Goal: Information Seeking & Learning: Learn about a topic

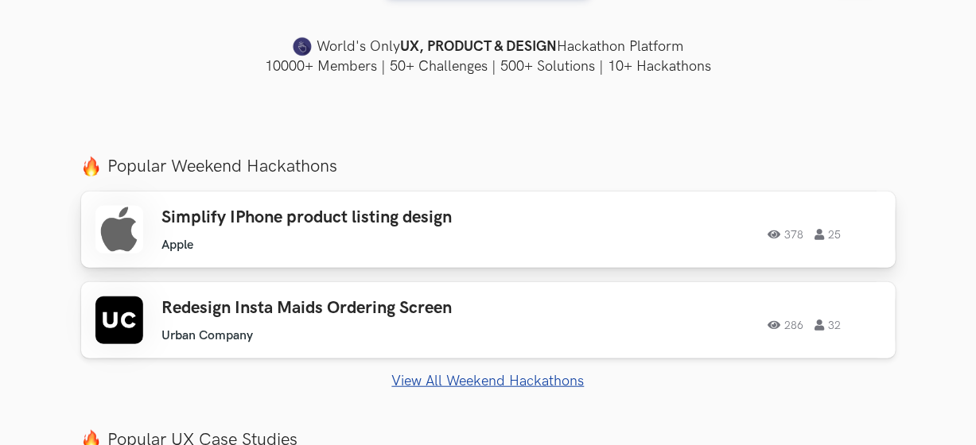
scroll to position [557, 0]
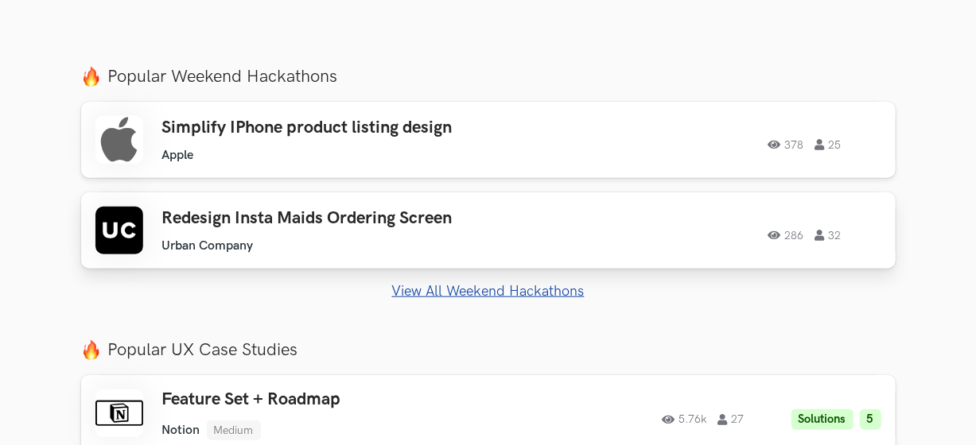
click at [301, 232] on div "Redesign Insta Maids Ordering Screen Urban Company Urban Company 286 32" at bounding box center [337, 230] width 350 height 45
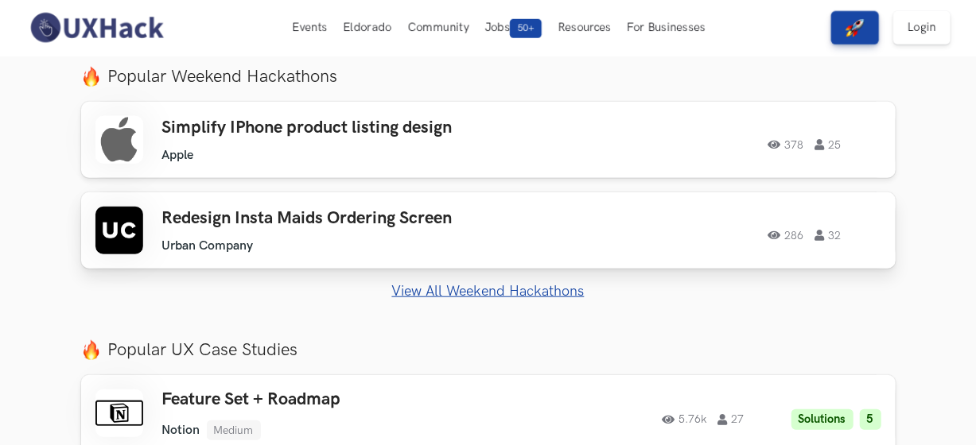
click at [281, 235] on div "Redesign Insta Maids Ordering Screen Urban Company Urban Company 286 32" at bounding box center [337, 230] width 350 height 45
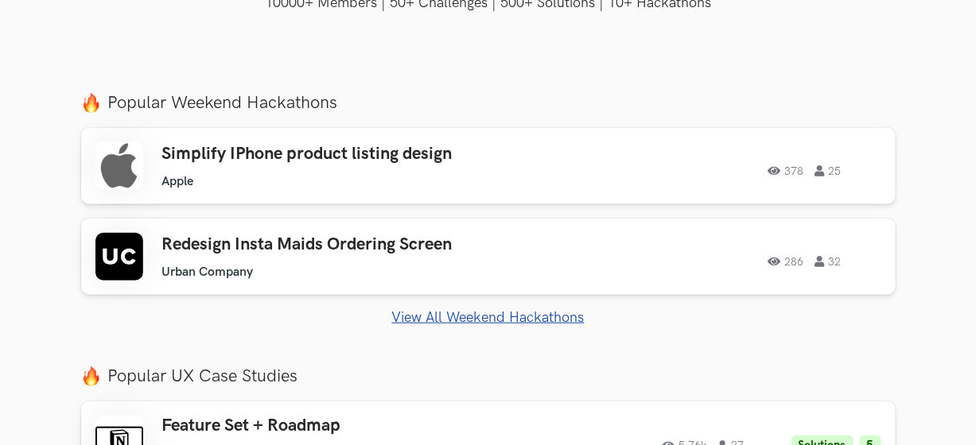
scroll to position [636, 0]
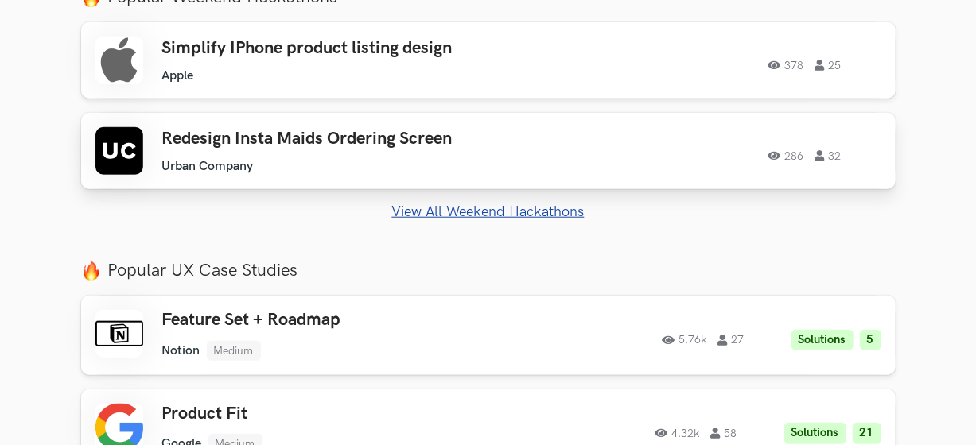
click at [317, 147] on h3 "Redesign Insta Maids Ordering Screen" at bounding box center [337, 139] width 350 height 21
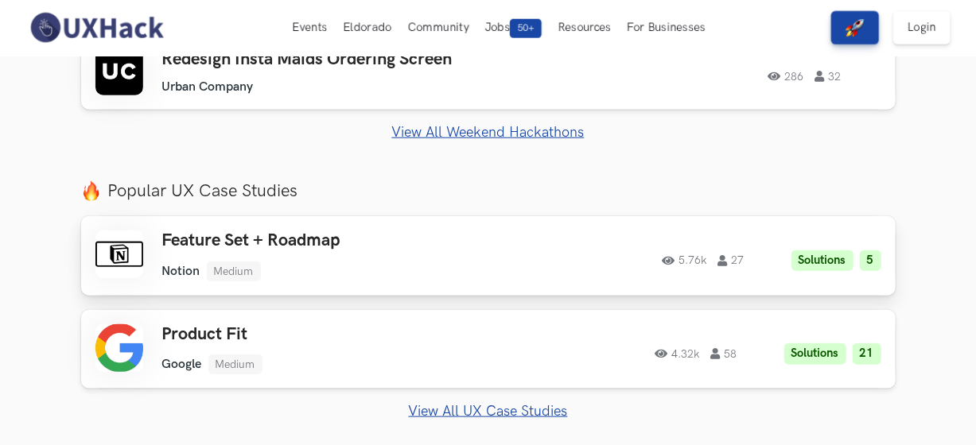
scroll to position [477, 0]
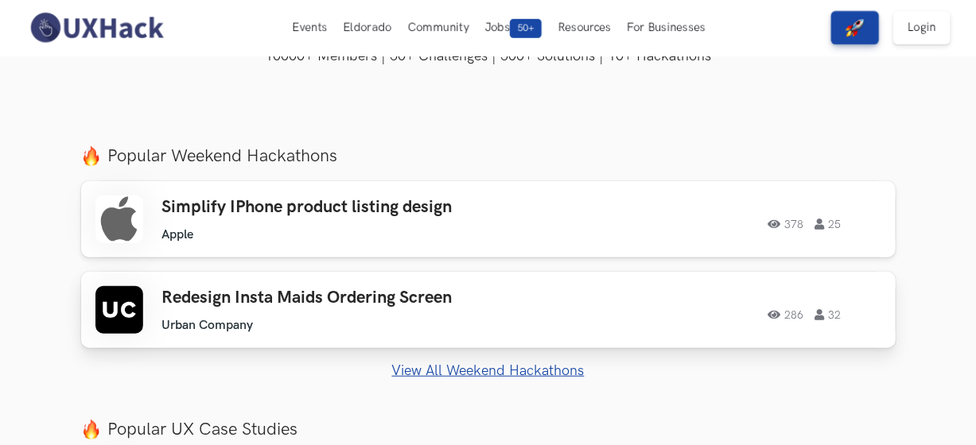
click at [266, 305] on h3 "Redesign Insta Maids Ordering Screen" at bounding box center [337, 298] width 350 height 21
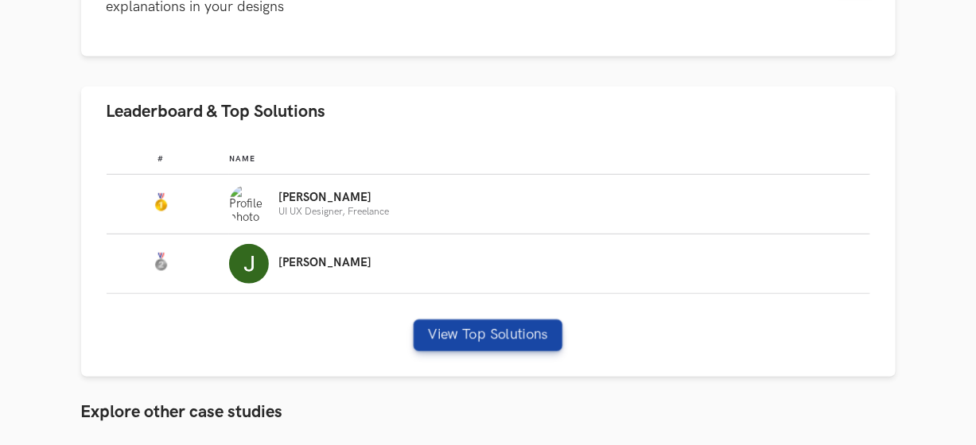
scroll to position [557, 0]
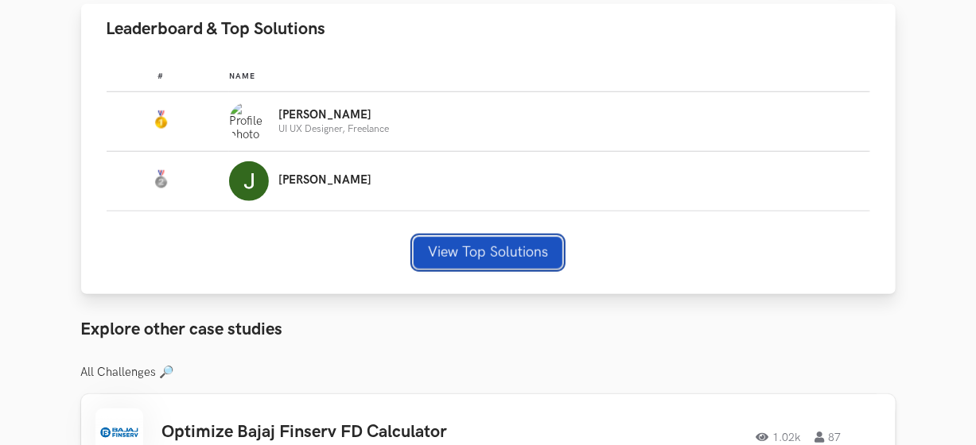
click at [472, 246] on button "View Top Solutions" at bounding box center [488, 253] width 149 height 32
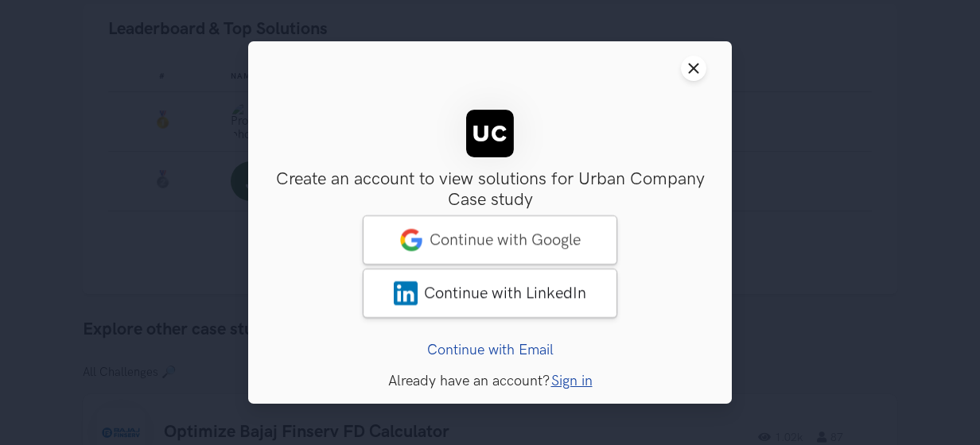
click at [493, 348] on link "Continue with Email" at bounding box center [490, 350] width 126 height 17
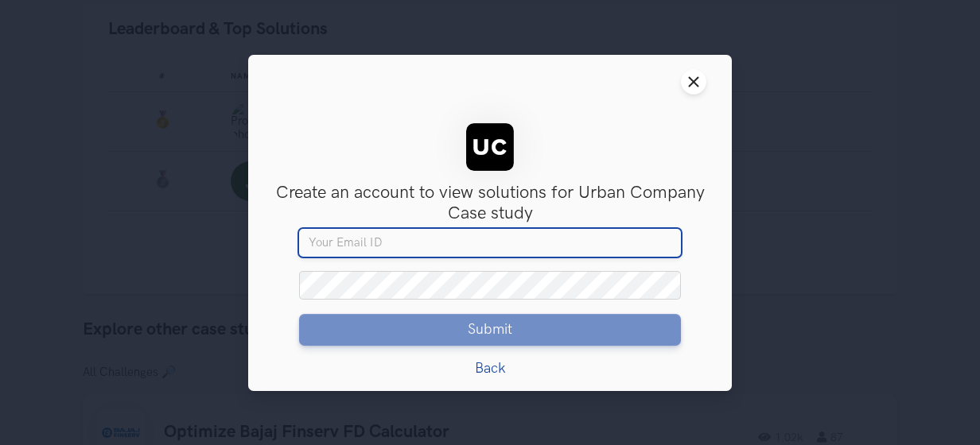
click at [375, 242] on input "Your email" at bounding box center [490, 242] width 382 height 29
type input "ahmed.muneer94@gmail.com"
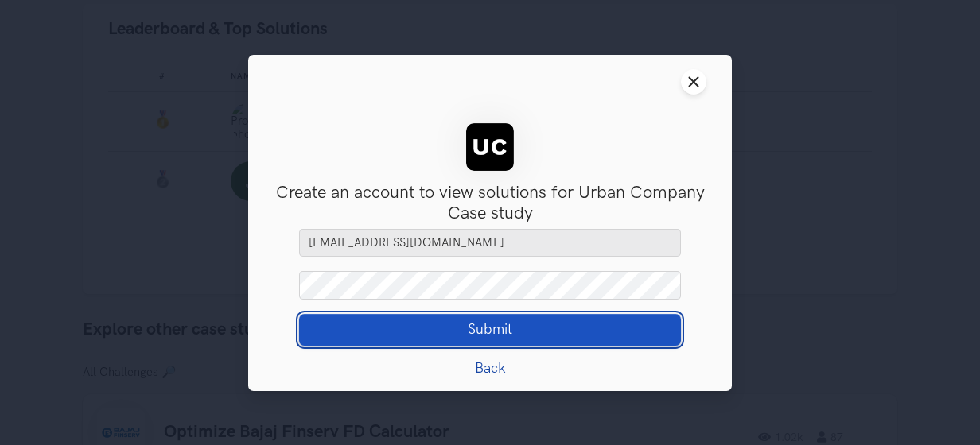
click at [511, 329] on span "Submit" at bounding box center [490, 330] width 45 height 18
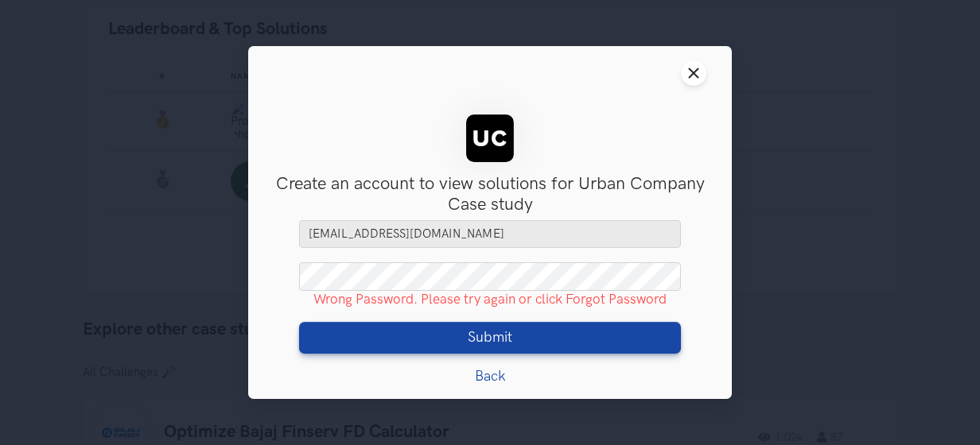
click at [487, 377] on link "Back" at bounding box center [490, 376] width 31 height 17
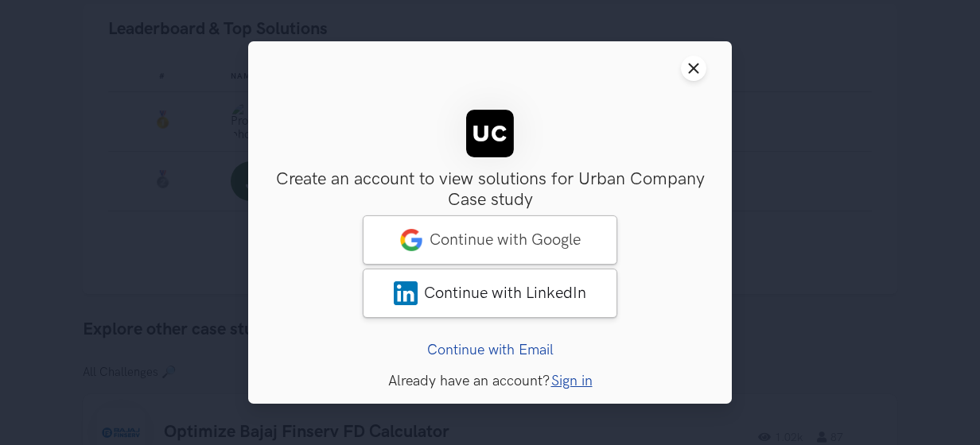
click at [558, 383] on link "Sign in" at bounding box center [571, 381] width 41 height 17
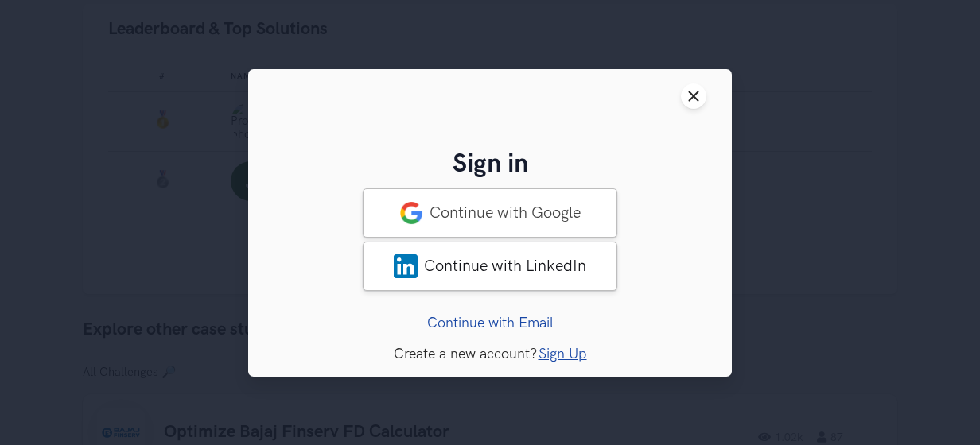
click at [550, 353] on link "Sign Up" at bounding box center [563, 353] width 49 height 17
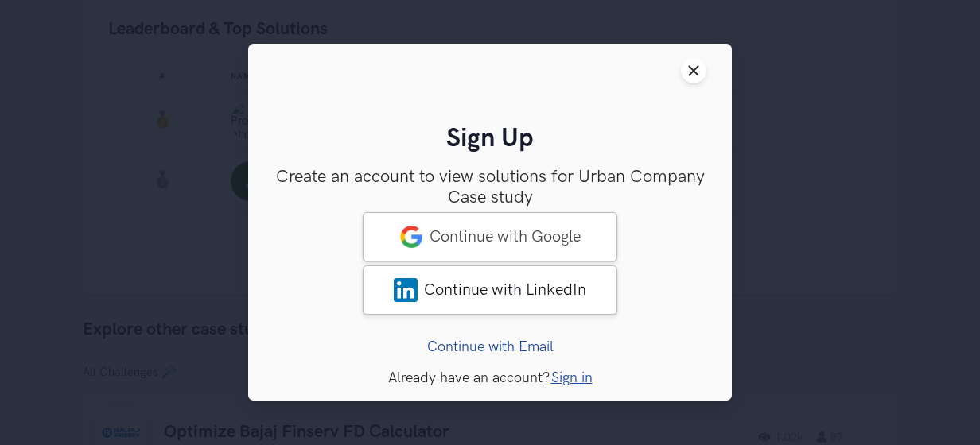
click at [569, 383] on link "Sign in" at bounding box center [571, 379] width 41 height 17
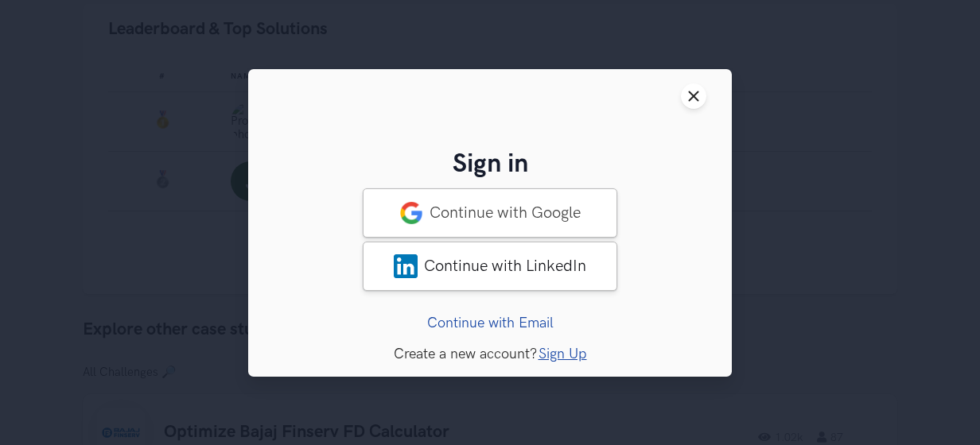
click at [522, 321] on link "Continue with Email" at bounding box center [490, 322] width 126 height 17
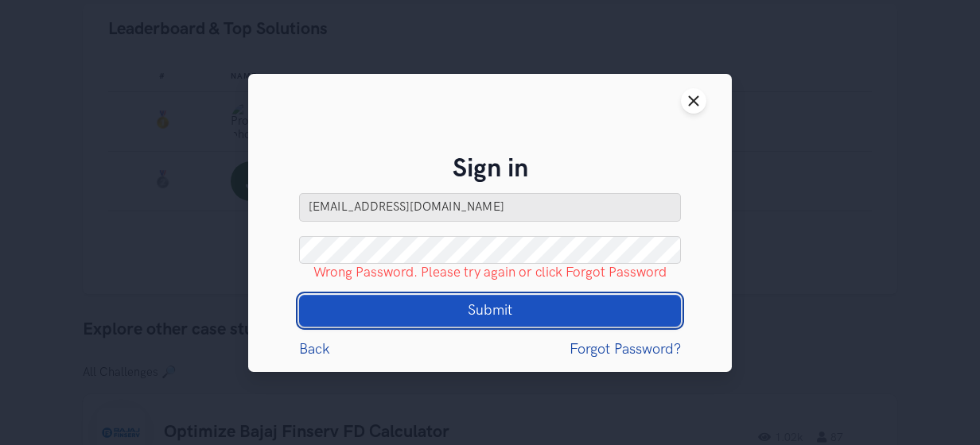
click at [496, 313] on span "Submit" at bounding box center [490, 311] width 45 height 18
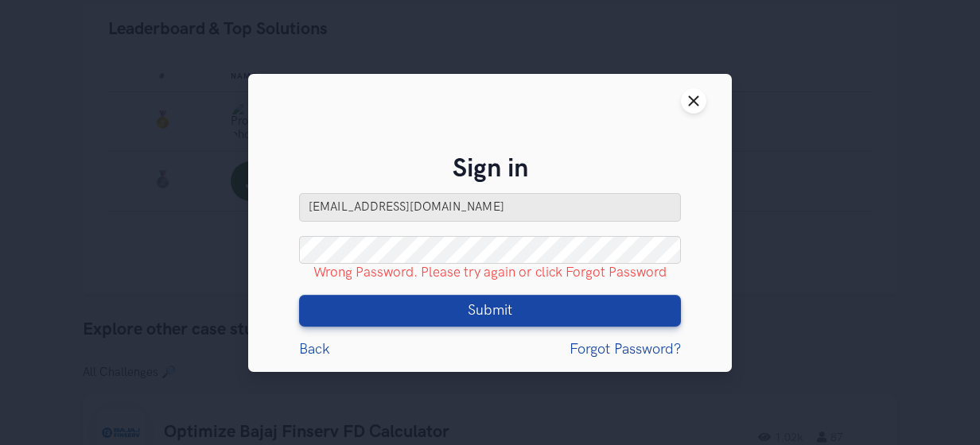
click at [595, 349] on link "Forgot Password?" at bounding box center [625, 348] width 111 height 17
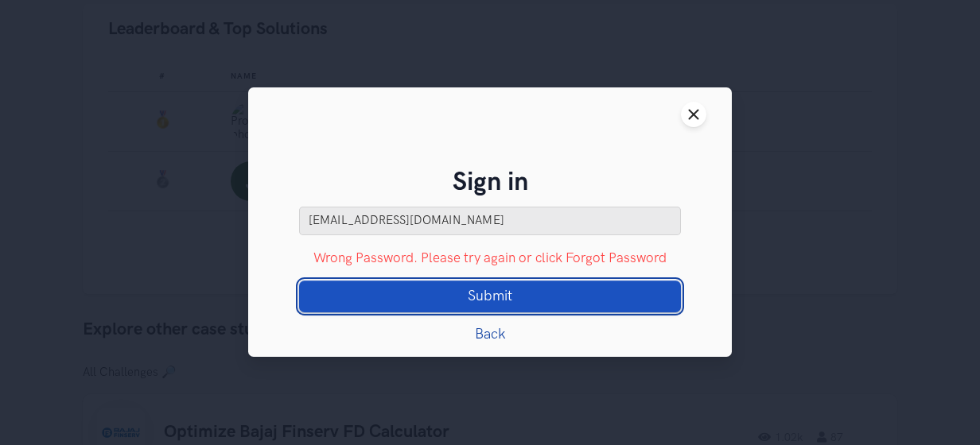
click at [493, 298] on span "Submit" at bounding box center [490, 297] width 45 height 18
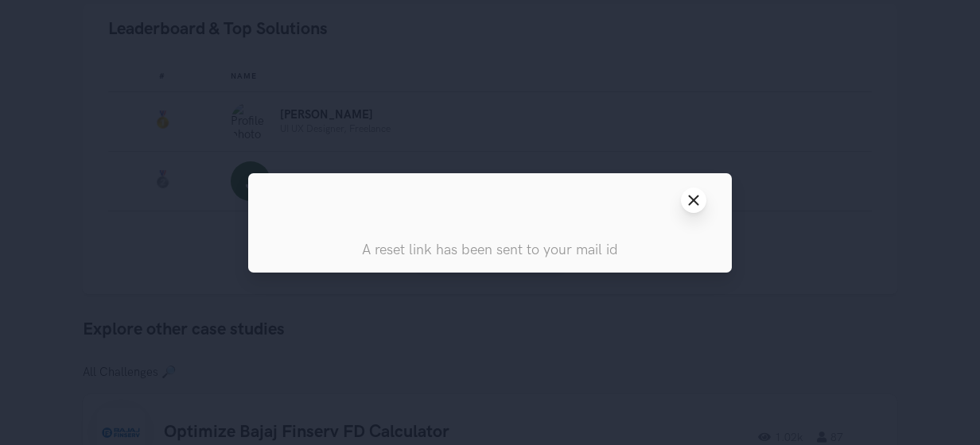
click at [695, 200] on line at bounding box center [694, 200] width 9 height 9
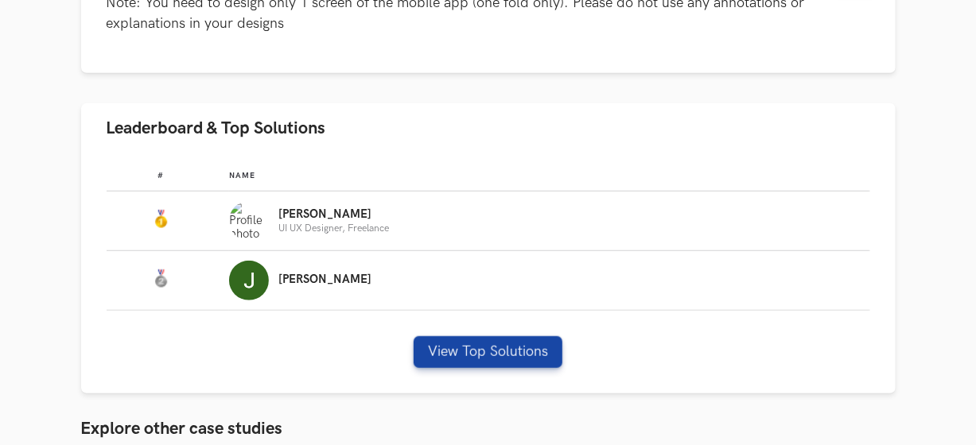
scroll to position [636, 0]
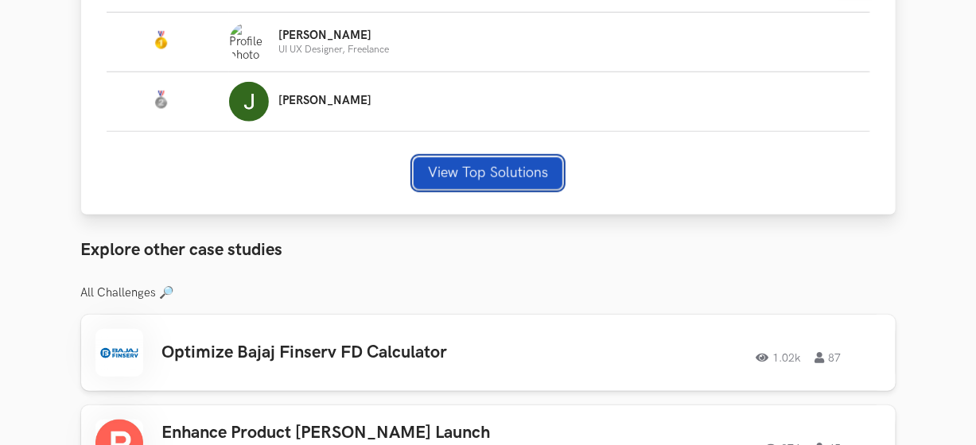
click at [457, 185] on button "View Top Solutions" at bounding box center [488, 174] width 149 height 32
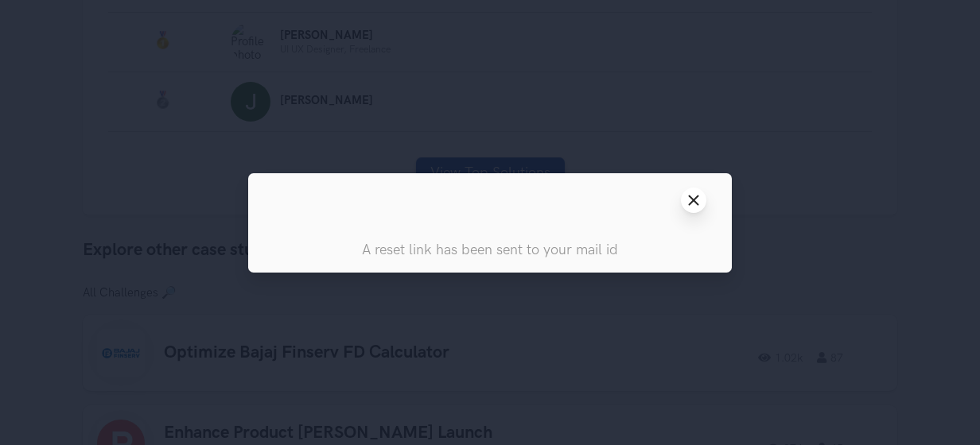
click at [694, 205] on icon "Close modal window" at bounding box center [693, 200] width 13 height 13
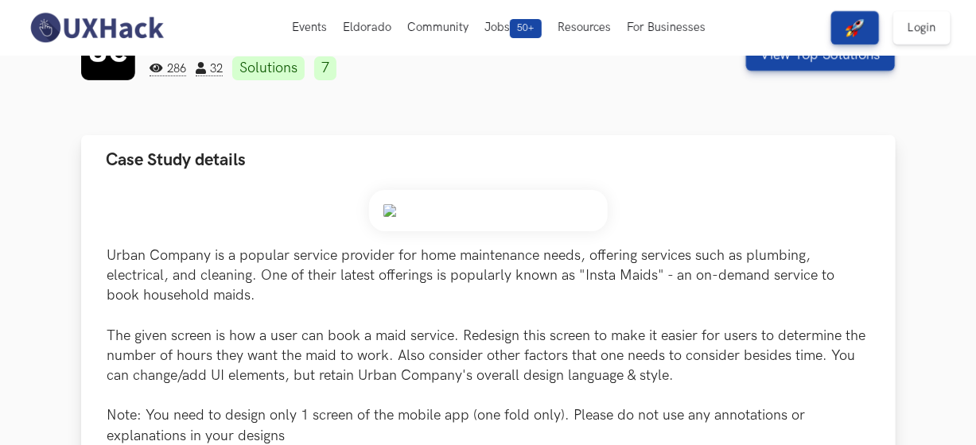
scroll to position [0, 0]
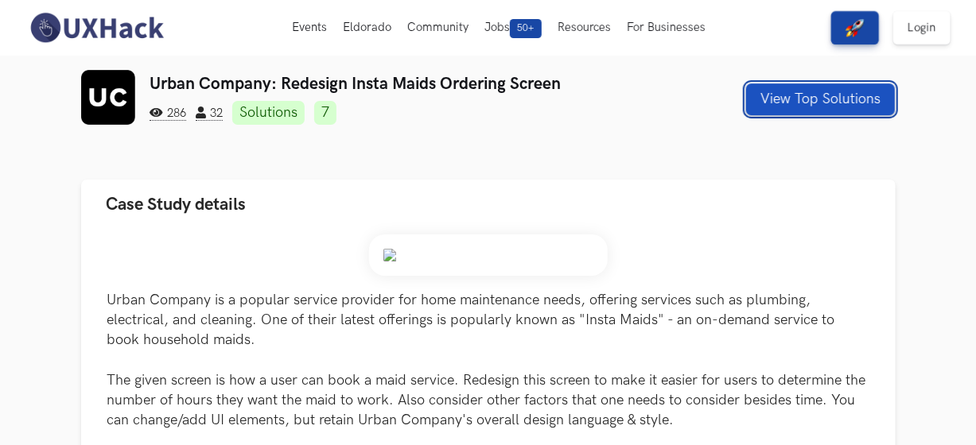
click at [766, 107] on button "View Top Solutions" at bounding box center [820, 100] width 149 height 32
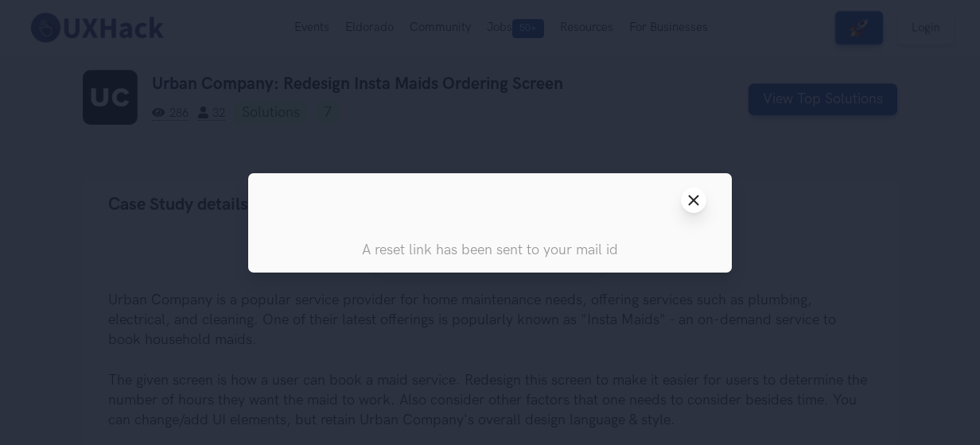
click at [701, 198] on button "Close modal window" at bounding box center [693, 200] width 25 height 25
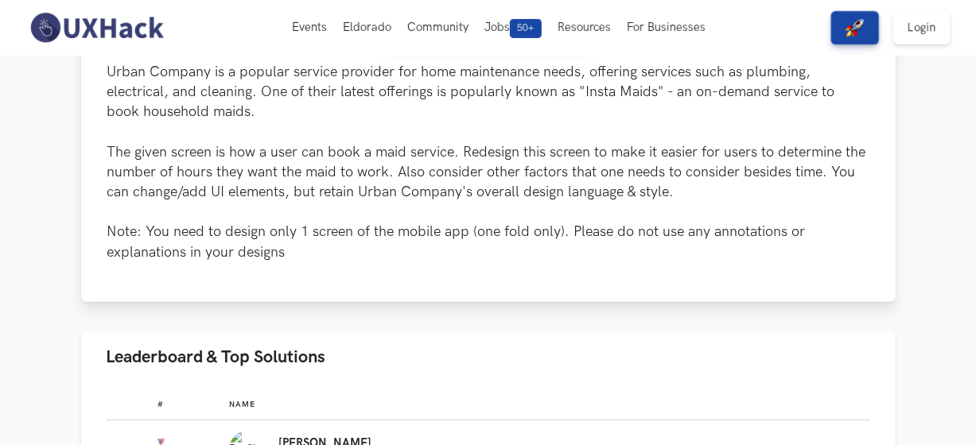
scroll to position [159, 0]
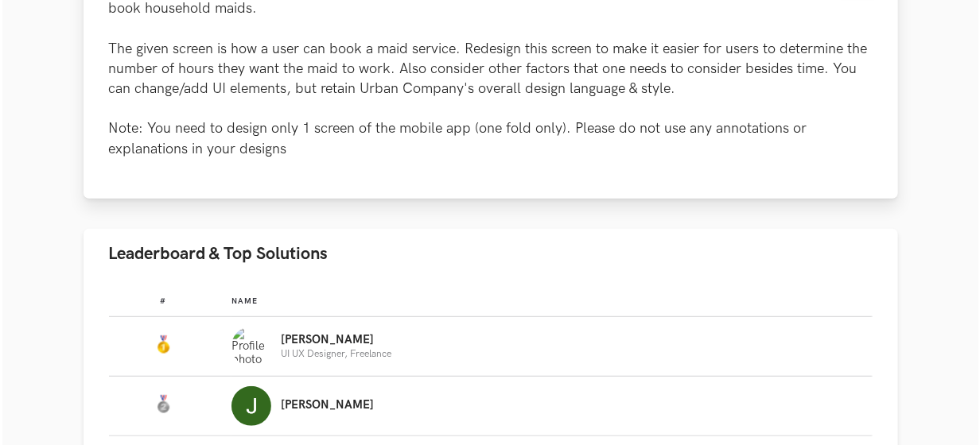
scroll to position [477, 0]
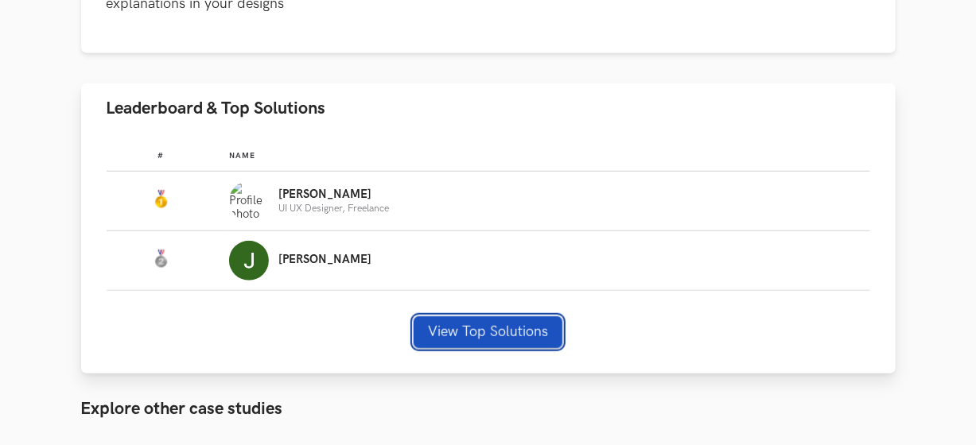
click at [469, 329] on button "View Top Solutions" at bounding box center [488, 333] width 149 height 32
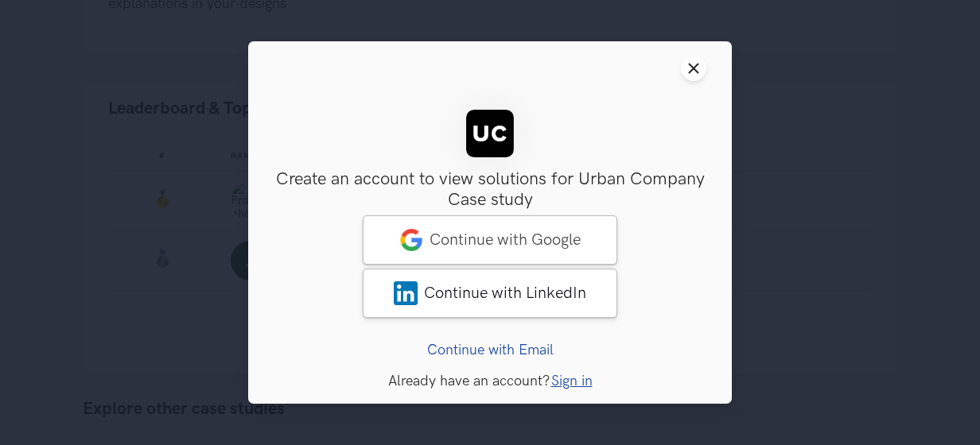
click at [519, 350] on link "Continue with Email" at bounding box center [490, 350] width 126 height 17
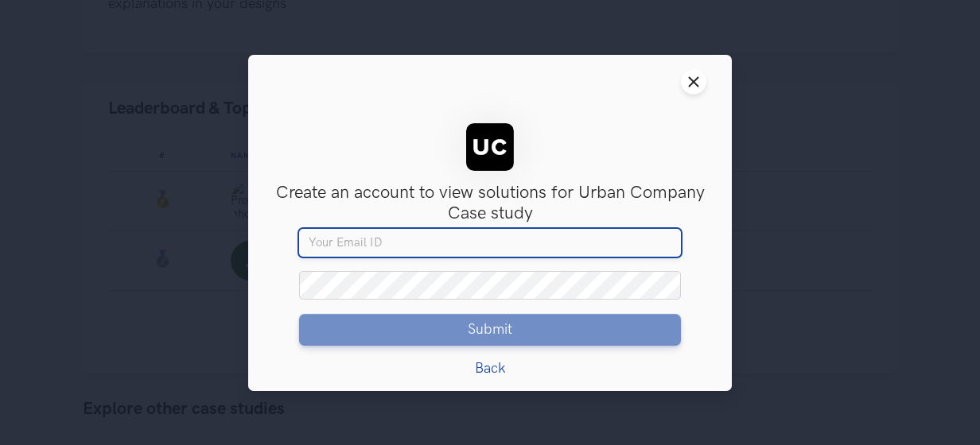
click at [371, 244] on input "Your email" at bounding box center [490, 242] width 382 height 29
type input "[EMAIL_ADDRESS][DOMAIN_NAME]"
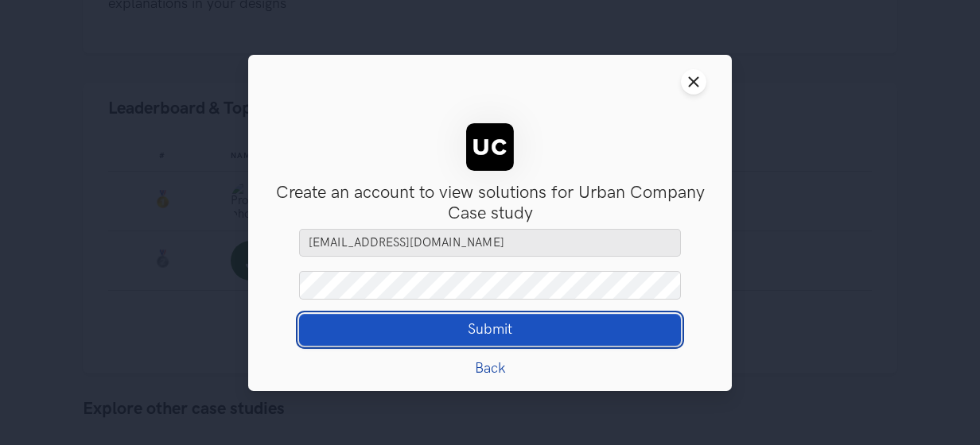
click at [495, 328] on span "Submit" at bounding box center [490, 330] width 45 height 18
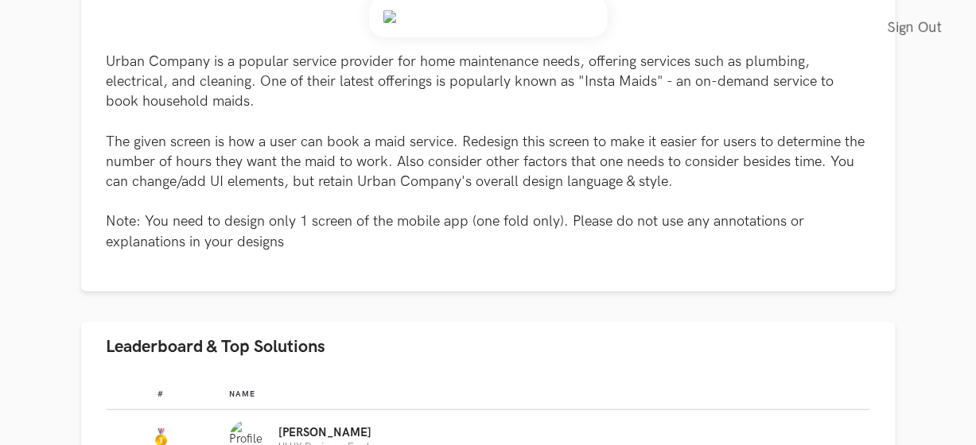
scroll to position [477, 0]
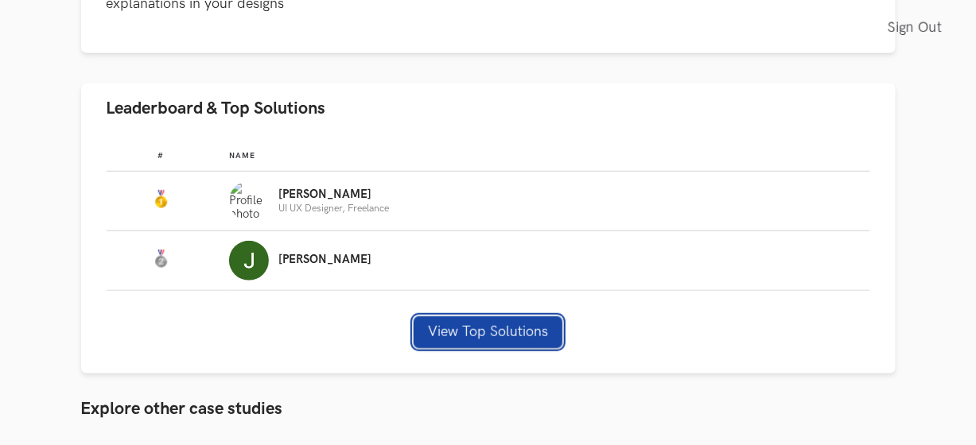
click at [495, 328] on button "View Top Solutions" at bounding box center [488, 333] width 149 height 32
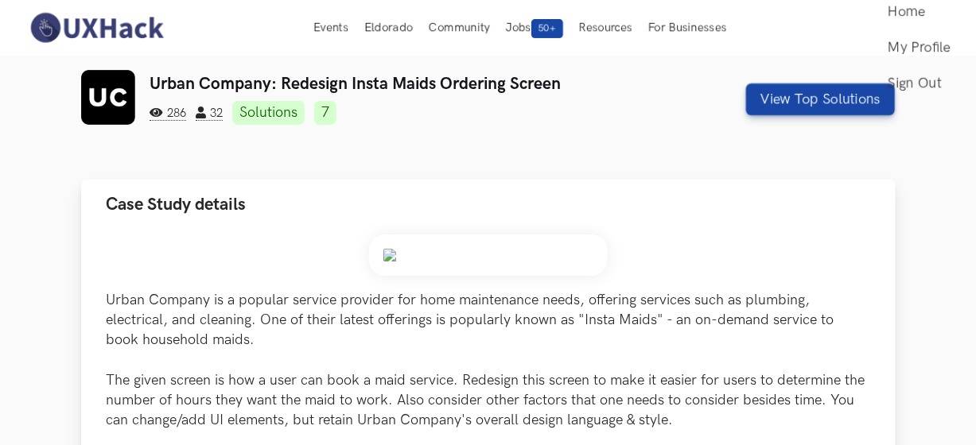
click at [426, 245] on img at bounding box center [488, 255] width 239 height 41
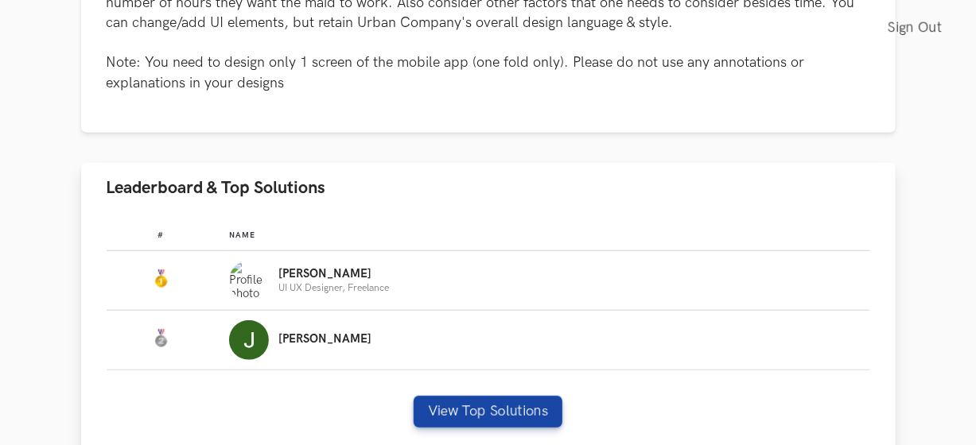
scroll to position [875, 0]
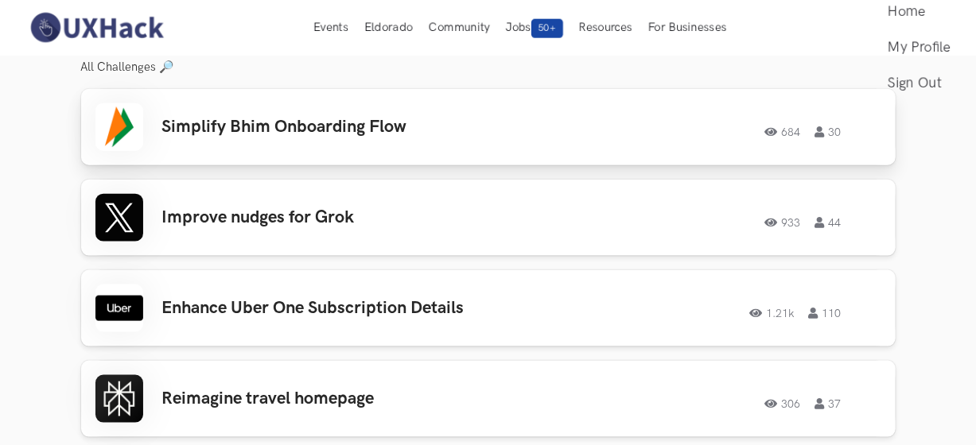
click at [307, 129] on div "Simplify Bhim Onboarding Flow 684 30 684 30" at bounding box center [488, 127] width 786 height 48
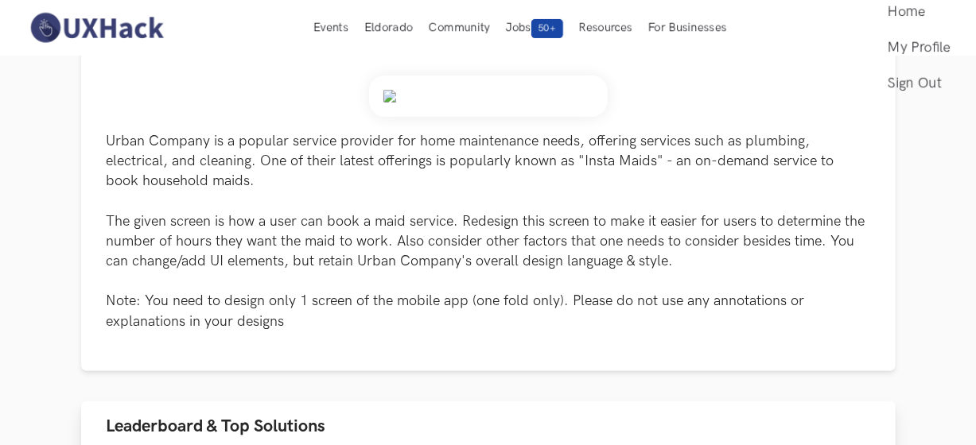
scroll to position [0, 0]
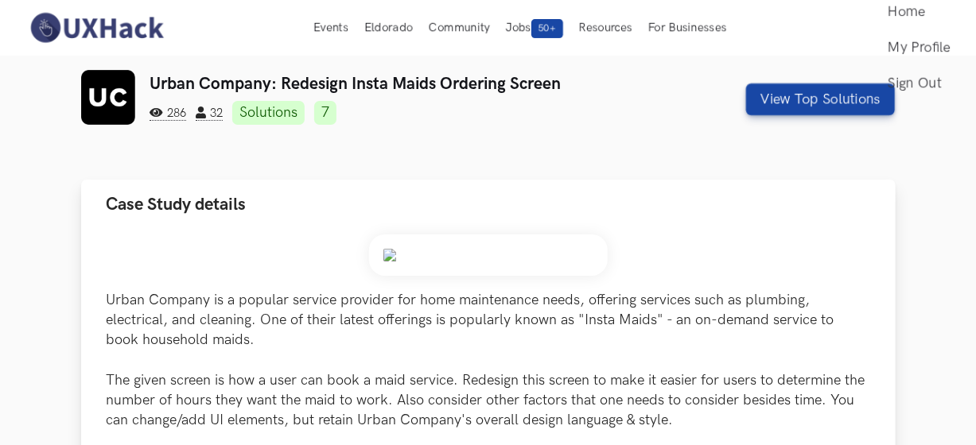
drag, startPoint x: 461, startPoint y: 259, endPoint x: 449, endPoint y: 247, distance: 16.3
click at [461, 259] on img at bounding box center [488, 255] width 239 height 41
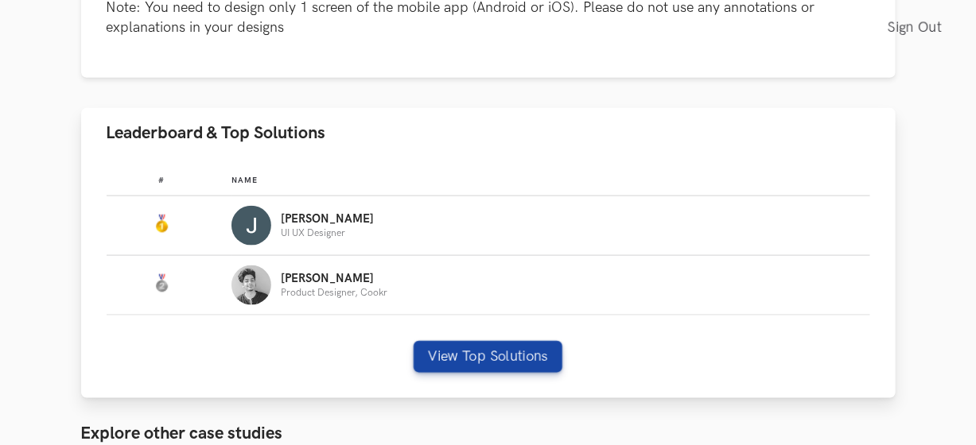
scroll to position [955, 0]
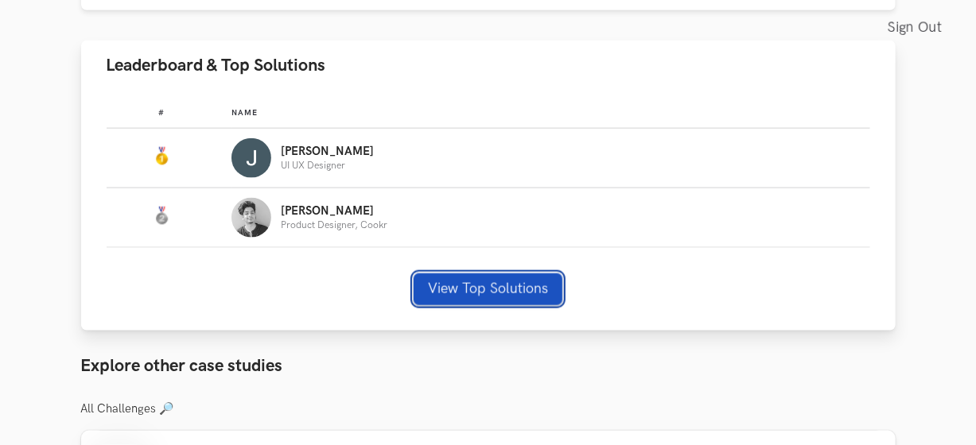
click at [482, 280] on button "View Top Solutions" at bounding box center [488, 290] width 149 height 32
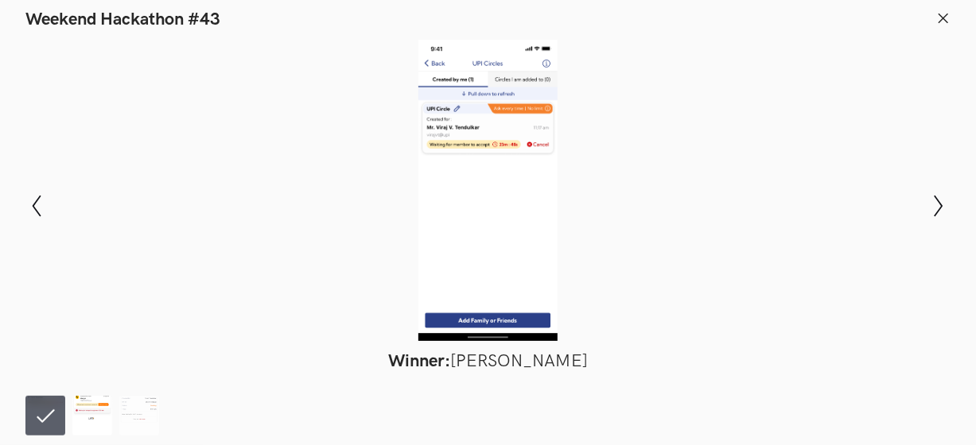
click at [94, 418] on img at bounding box center [92, 416] width 40 height 40
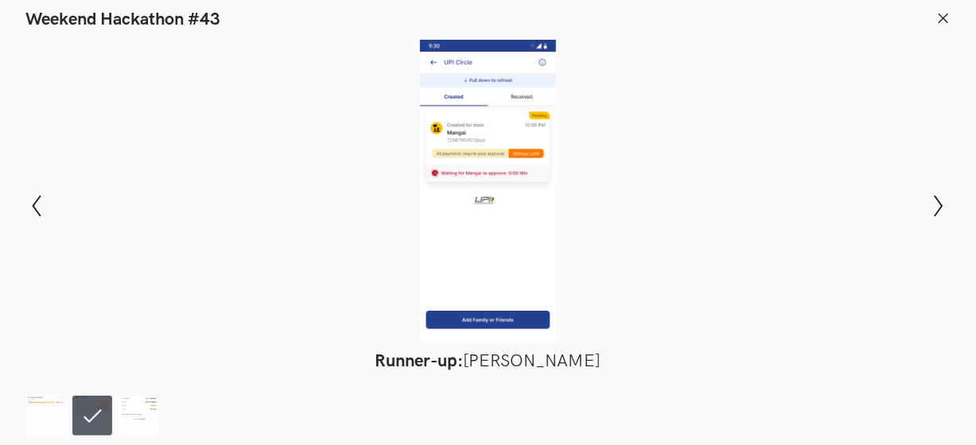
click at [138, 412] on img at bounding box center [139, 416] width 40 height 40
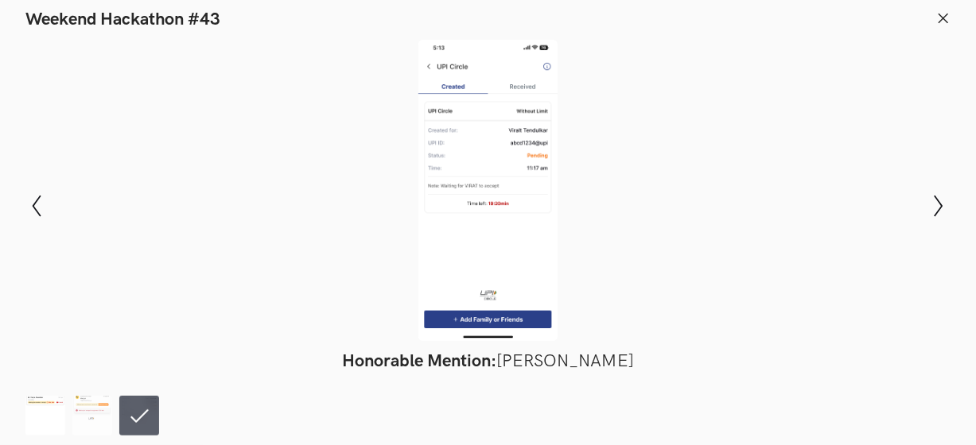
click at [33, 419] on img at bounding box center [45, 416] width 40 height 40
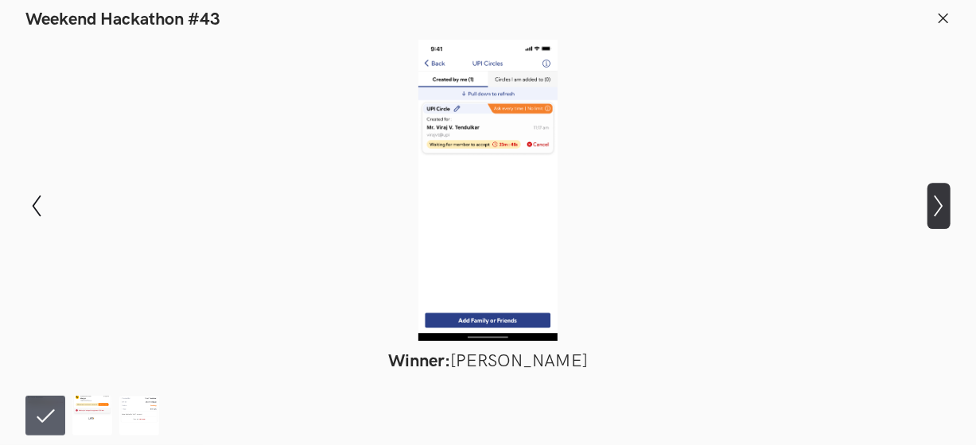
click at [945, 221] on button "Show next slide" at bounding box center [939, 206] width 23 height 46
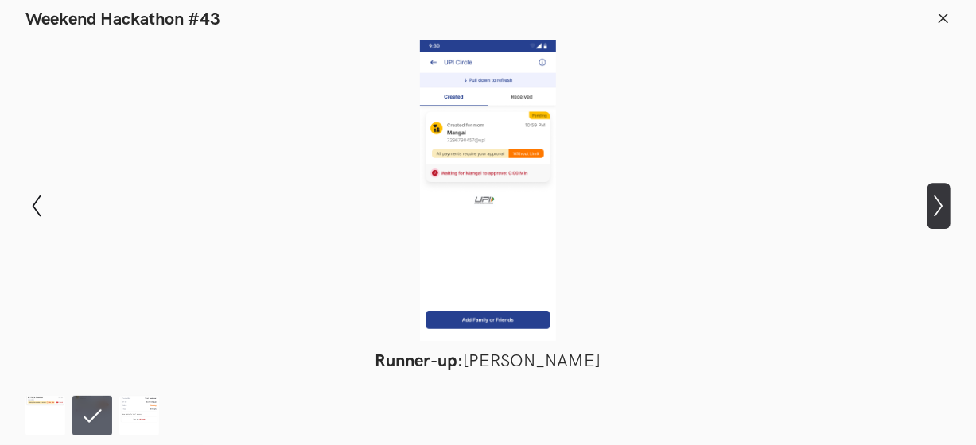
click at [945, 221] on button "Show next slide" at bounding box center [939, 206] width 23 height 46
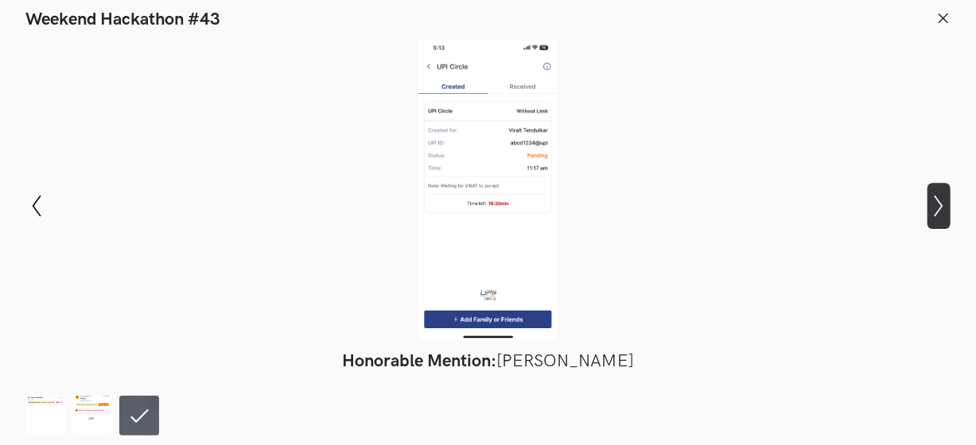
click at [945, 221] on button "Show next slide" at bounding box center [939, 206] width 23 height 46
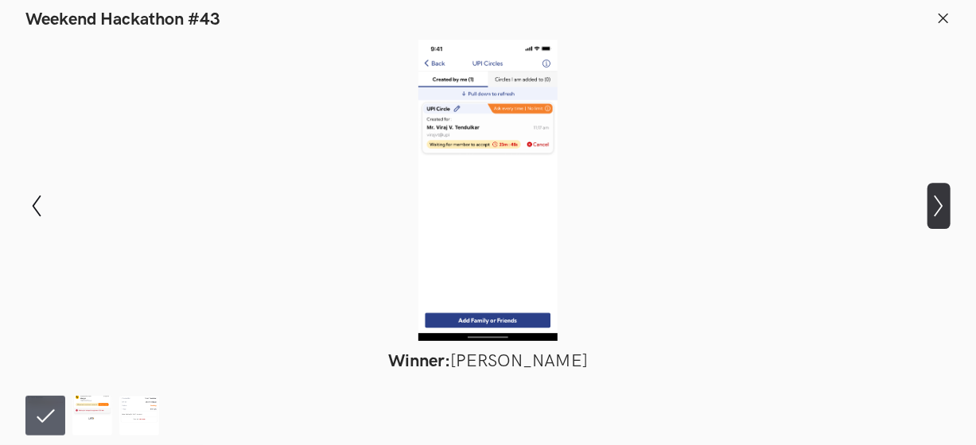
click at [945, 221] on button "Show next slide" at bounding box center [939, 206] width 23 height 46
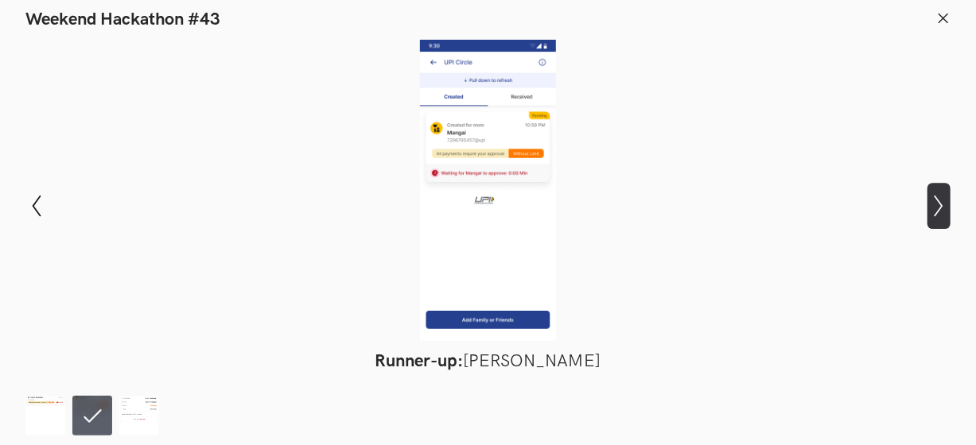
click at [945, 221] on button "Show next slide" at bounding box center [939, 206] width 23 height 46
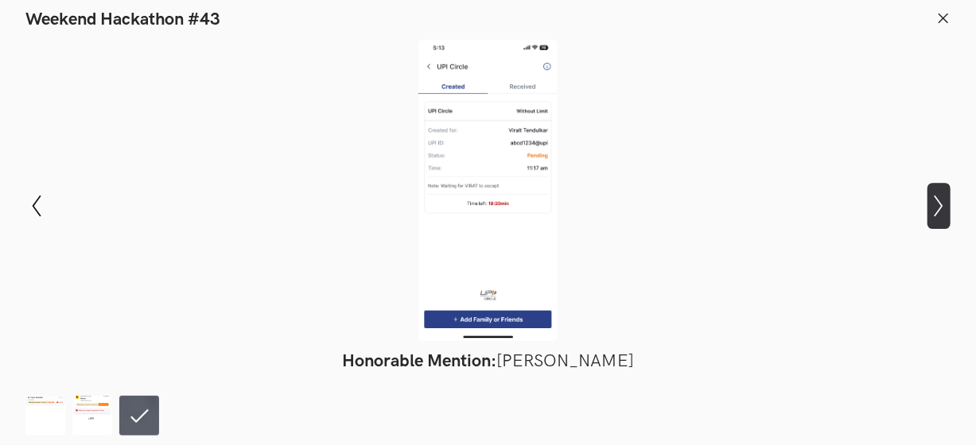
click at [945, 221] on button "Show next slide" at bounding box center [939, 206] width 23 height 46
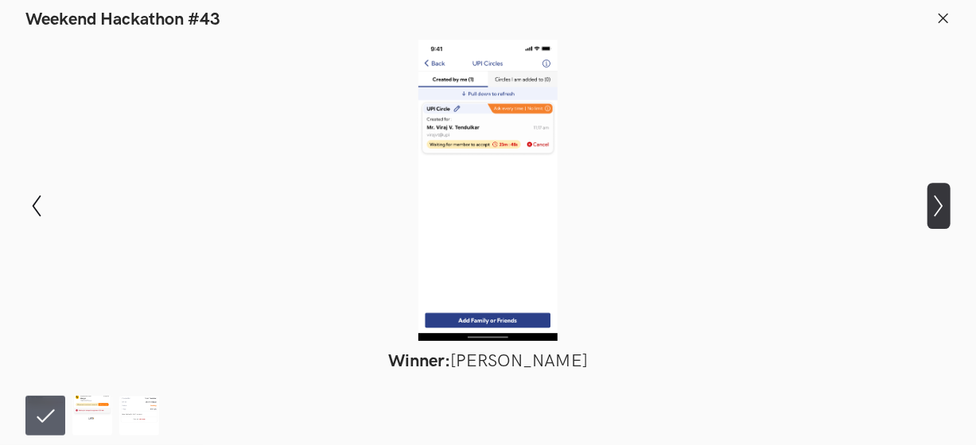
click at [945, 221] on button "Show next slide" at bounding box center [939, 206] width 23 height 46
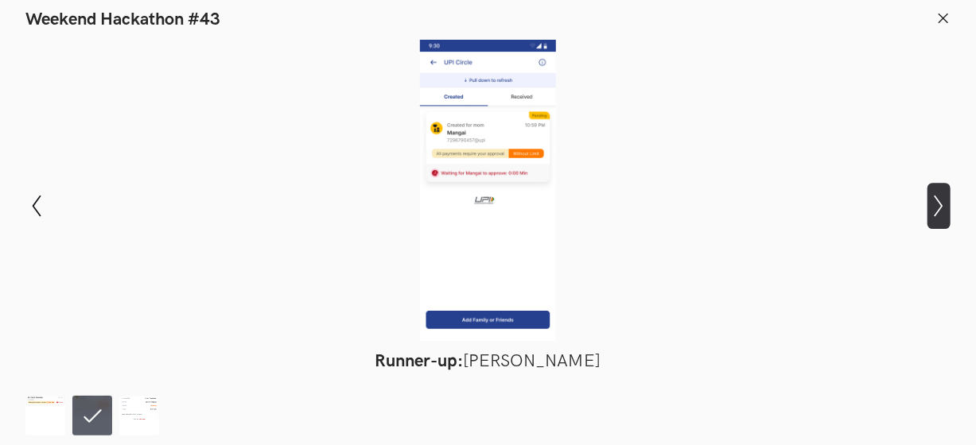
click at [945, 221] on button "Show next slide" at bounding box center [939, 206] width 23 height 46
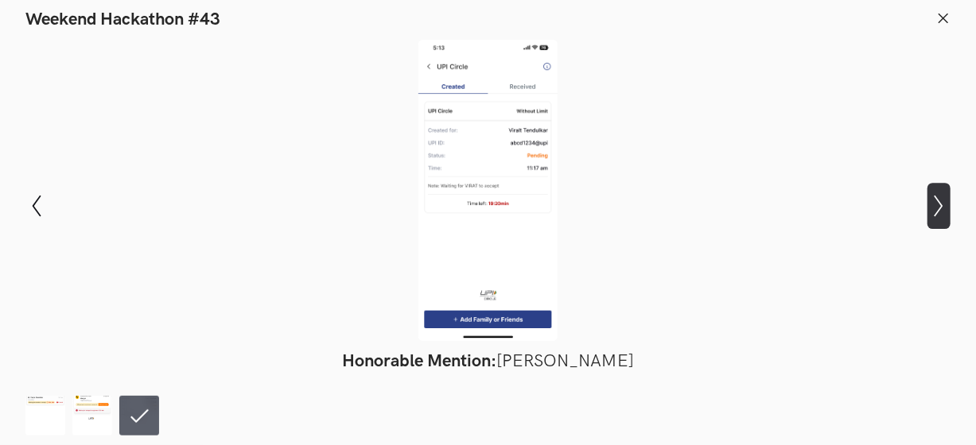
click at [945, 221] on button "Show next slide" at bounding box center [939, 206] width 23 height 46
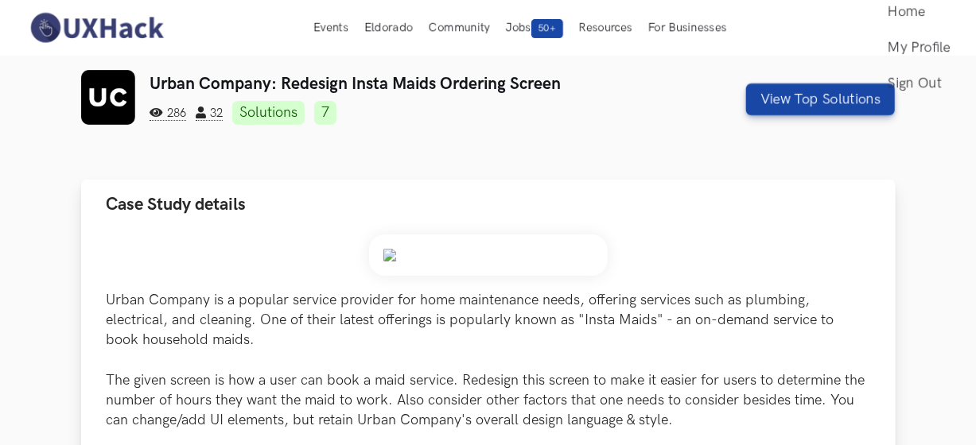
click at [403, 247] on img at bounding box center [488, 255] width 239 height 41
click at [414, 230] on div "Urban Company is a popular service provider for home maintenance needs, offerin…" at bounding box center [488, 380] width 815 height 301
